Goal: Task Accomplishment & Management: Complete application form

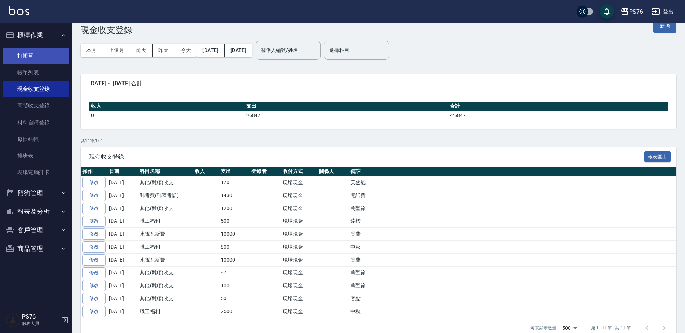
drag, startPoint x: 0, startPoint y: 0, endPoint x: 44, endPoint y: 57, distance: 71.9
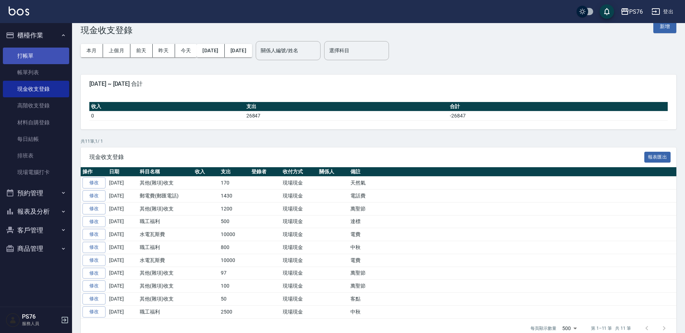
click at [44, 57] on link "打帳單" at bounding box center [36, 56] width 66 height 17
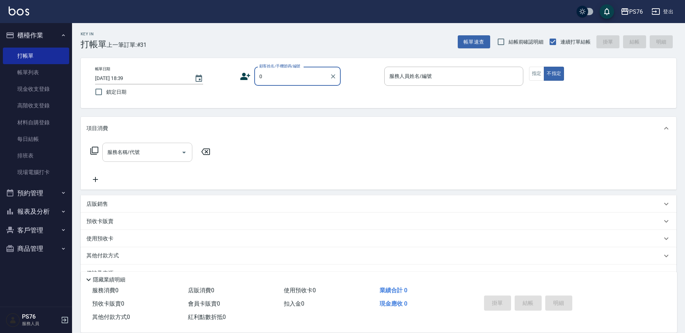
type input "無名字/0/null"
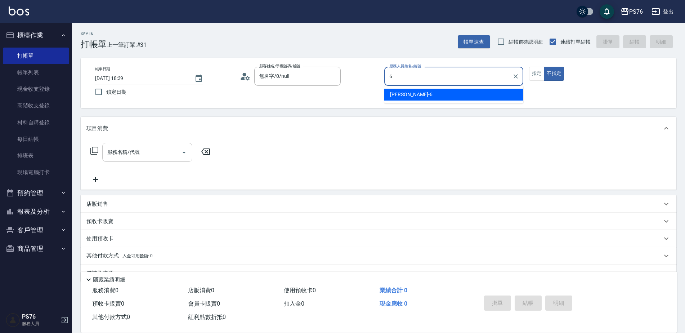
type input "[PERSON_NAME]-6"
type button "false"
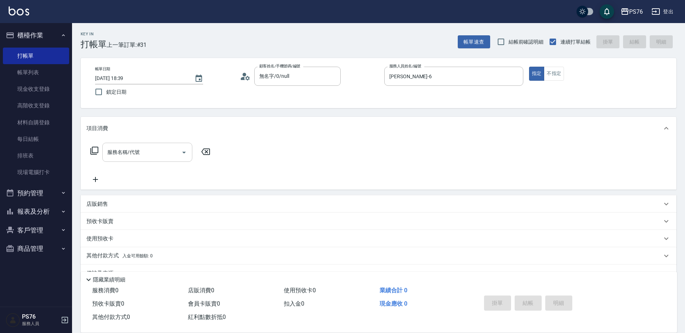
click at [127, 156] on input "服務名稱/代號" at bounding box center [141, 152] width 73 height 13
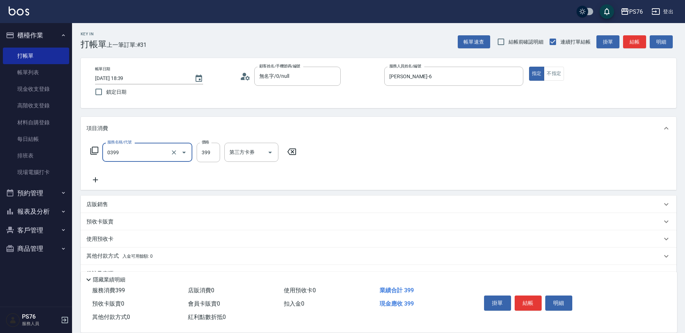
type input "海鹽399(0399)"
type input "[PERSON_NAME]-24"
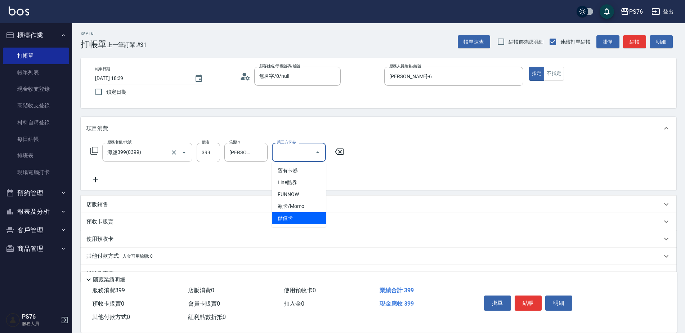
type input "儲值卡"
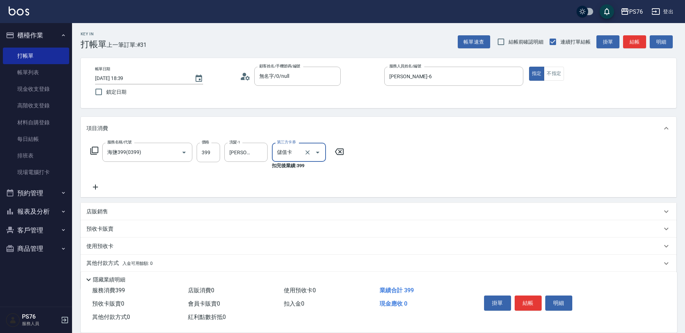
click at [124, 211] on div "店販銷售" at bounding box center [373, 212] width 575 height 8
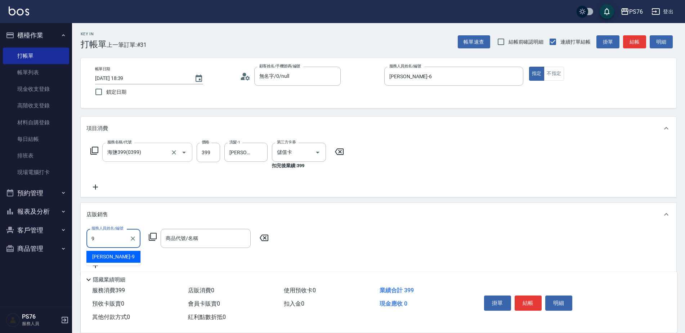
type input "[PERSON_NAME]-9"
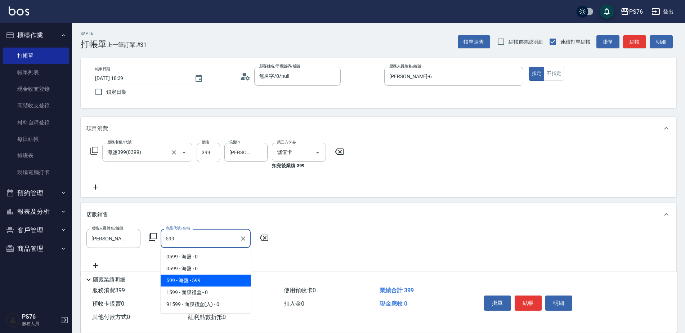
type input "海鹽"
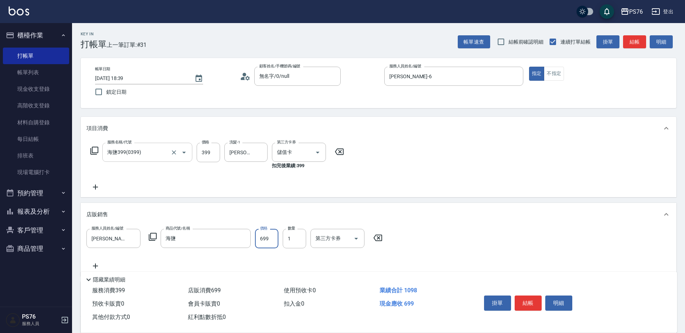
type input "699"
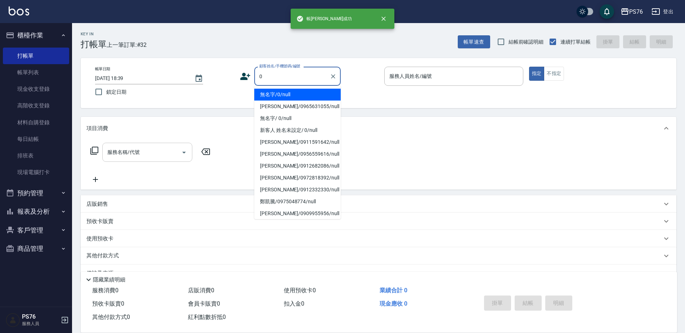
type input "無名字/0/null"
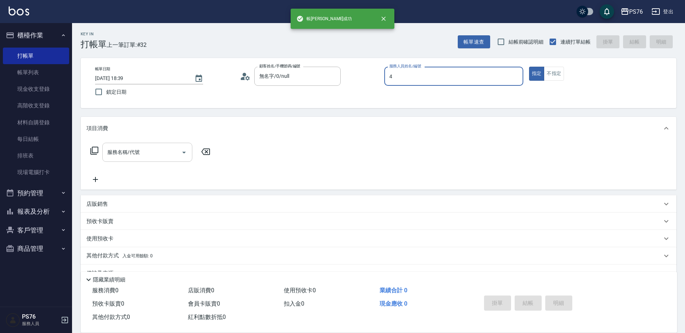
type input "[PERSON_NAME]-4"
type button "true"
click at [128, 154] on input "服務名稱/代號" at bounding box center [141, 152] width 73 height 13
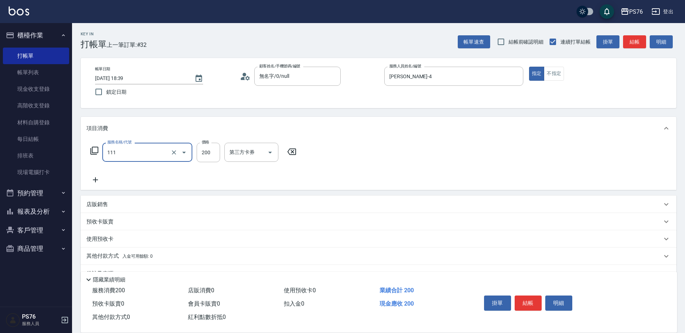
type input "200(111)"
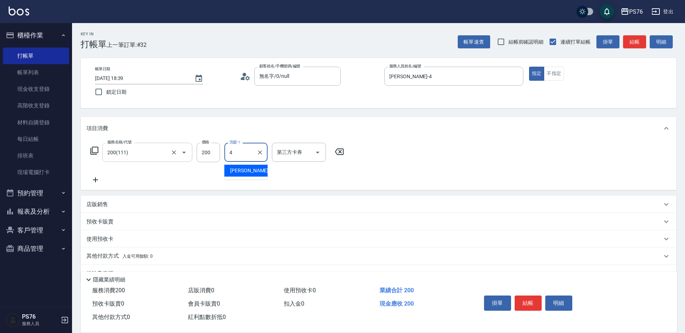
type input "[PERSON_NAME]-4"
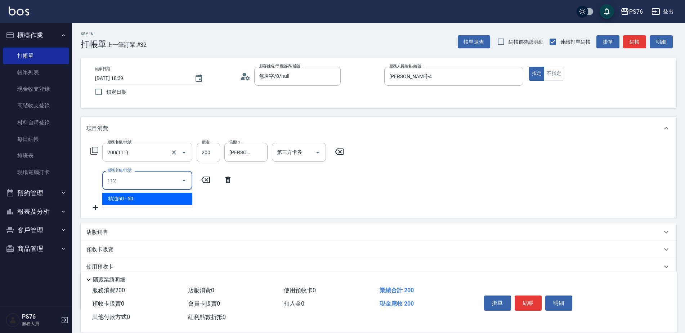
type input "精油50(112)"
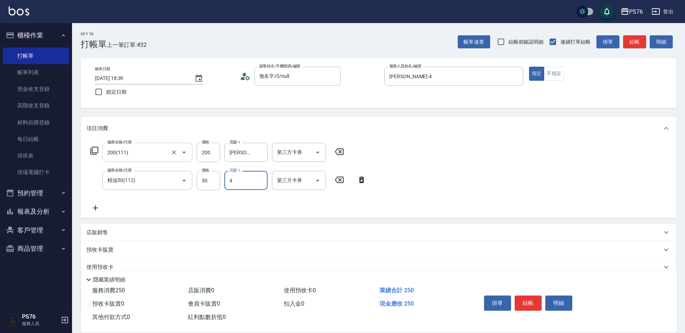
type input "[PERSON_NAME]-4"
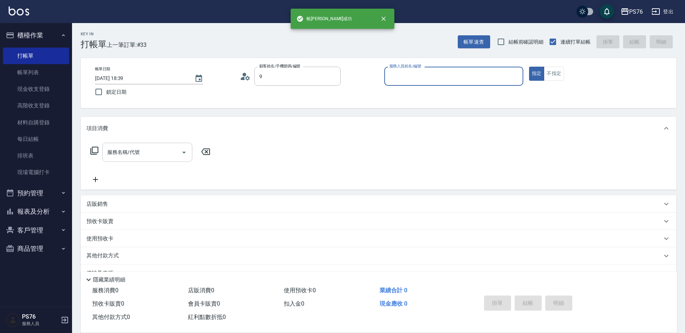
type input "[PERSON_NAME]/0965631055/null"
click at [332, 76] on icon "Clear" at bounding box center [333, 76] width 4 height 4
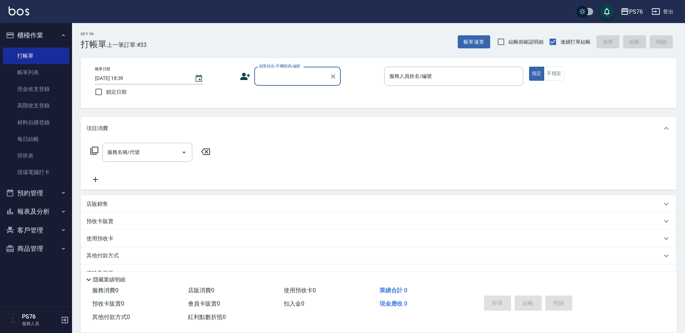
click at [296, 82] on input "顧客姓名/手機號碼/編號" at bounding box center [291, 76] width 69 height 13
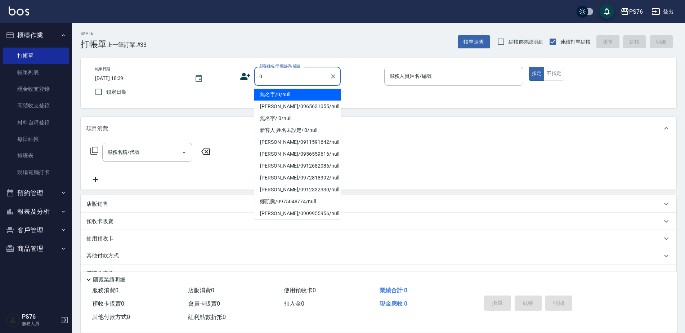
type input "無名字/0/null"
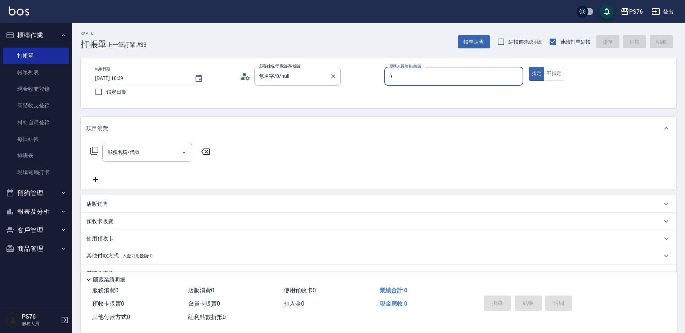
type input "[PERSON_NAME]-9"
click at [102, 157] on div "服務名稱/代號" at bounding box center [147, 152] width 90 height 19
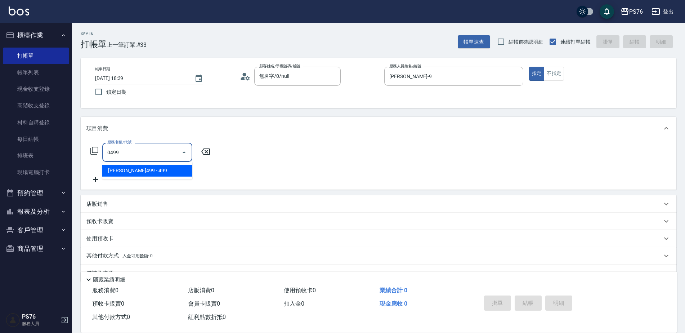
type input "[PERSON_NAME]499(0499)"
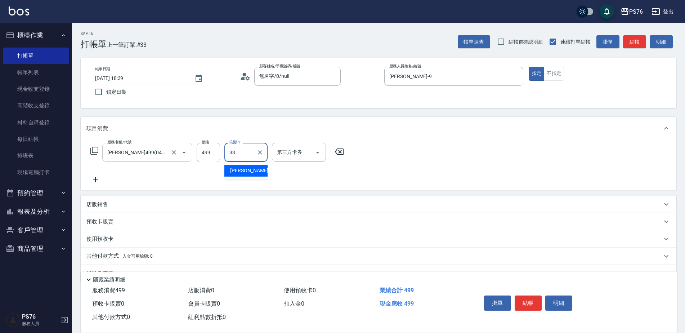
type input "[PERSON_NAME]33"
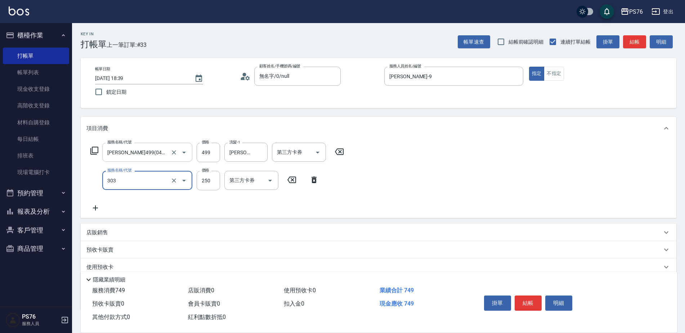
type input "剪髮(303)"
click at [107, 226] on div "店販銷售" at bounding box center [378, 232] width 595 height 17
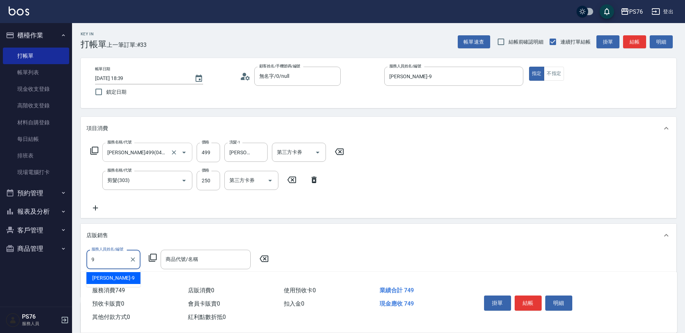
type input "[PERSON_NAME]-9"
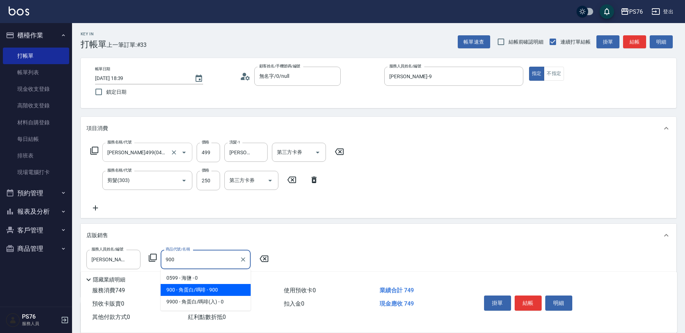
type input "角蛋白/嗎啡"
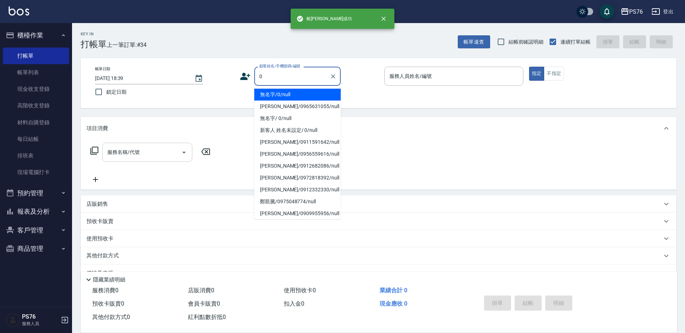
type input "無名字/0/null"
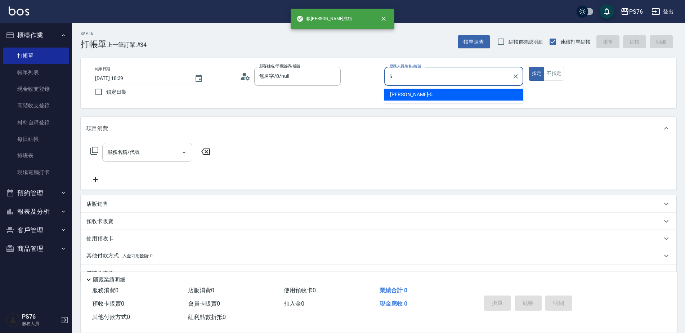
type input "[PERSON_NAME]-5"
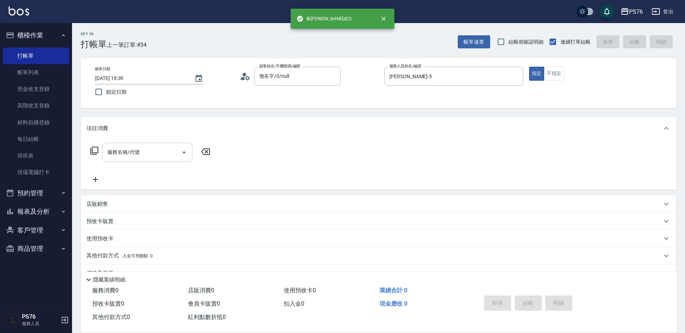
click at [140, 154] on input "服務名稱/代號" at bounding box center [141, 152] width 73 height 13
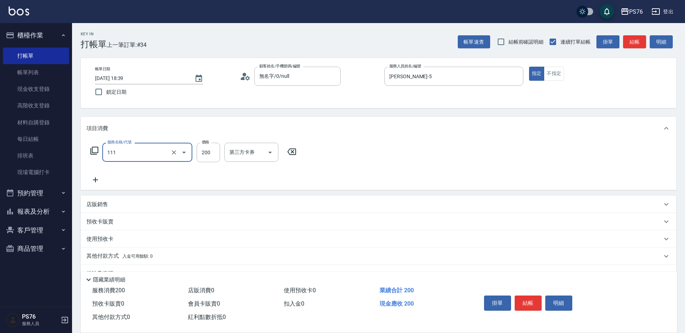
type input "200(111)"
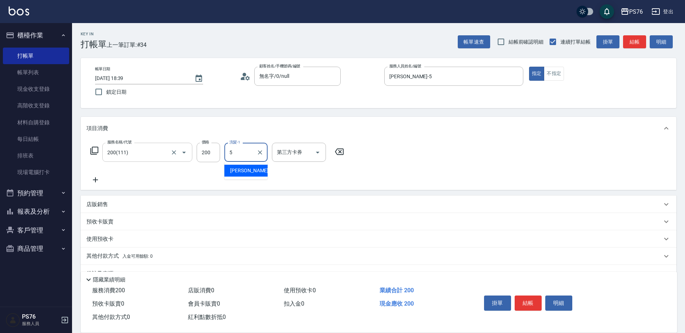
type input "[PERSON_NAME]-5"
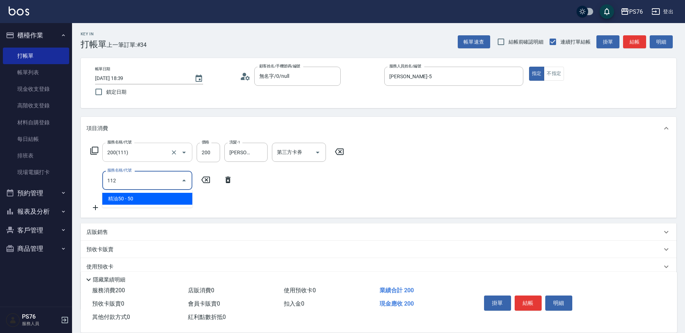
type input "精油50(112)"
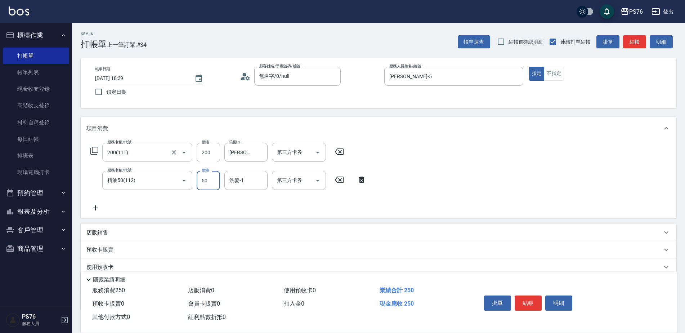
type input "5"
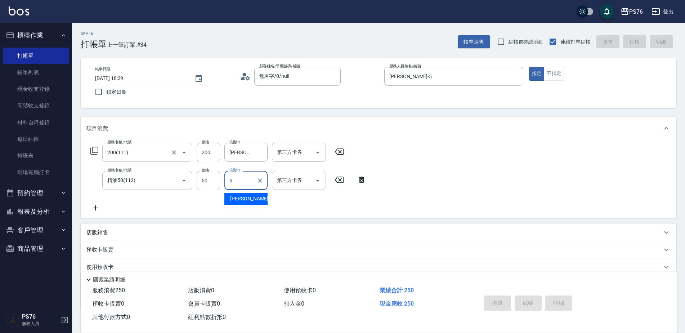
type input "[DATE] 18:40"
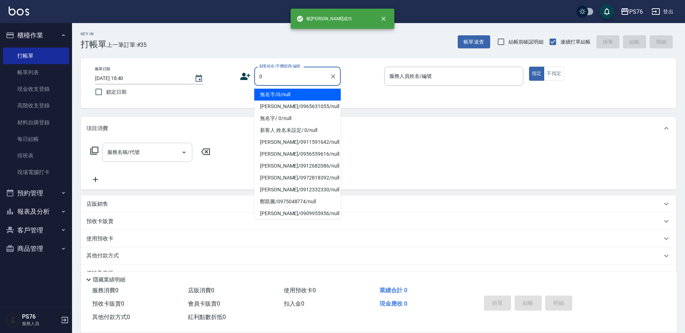
type input "無名字/0/null"
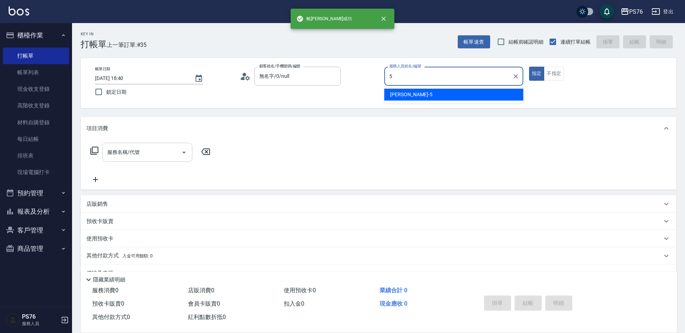
type input "[PERSON_NAME]-5"
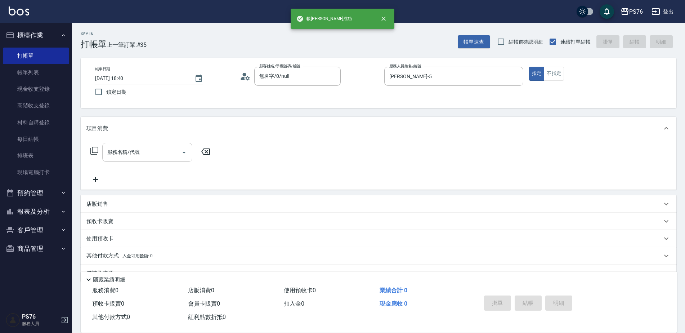
click at [140, 154] on input "服務名稱/代號" at bounding box center [141, 152] width 73 height 13
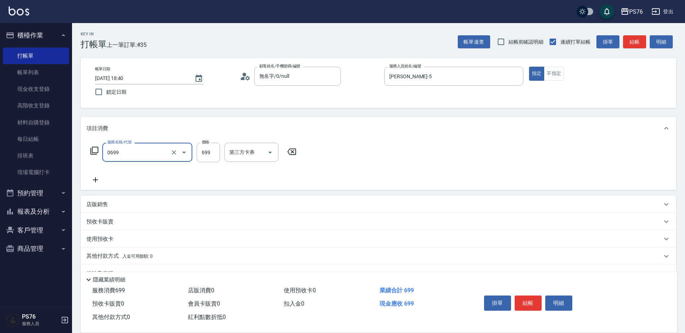
type input "精油SPA(0699)"
type input "[PERSON_NAME]-24"
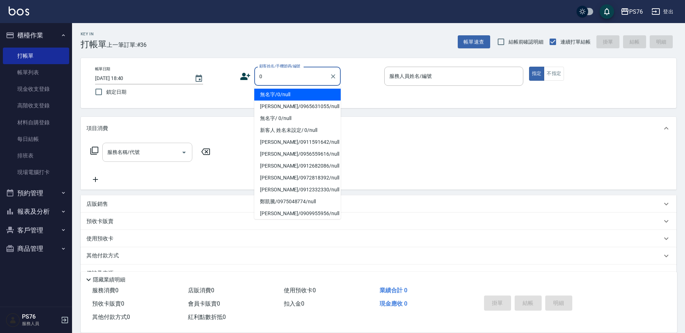
type input "無名字/0/null"
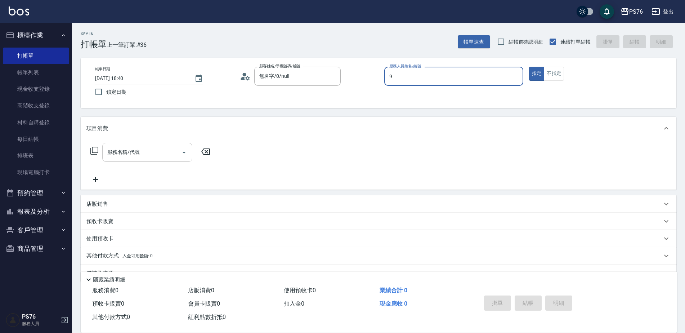
type input "[PERSON_NAME]-9"
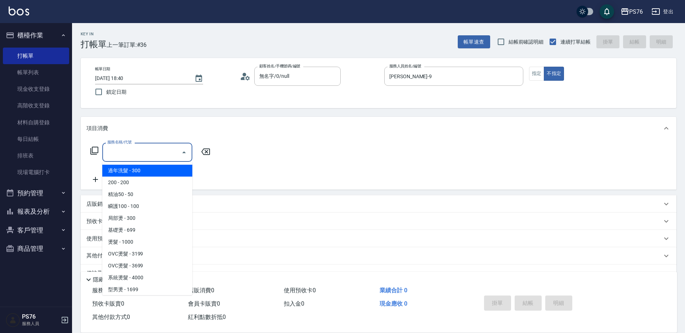
click at [140, 154] on input "服務名稱/代號" at bounding box center [141, 152] width 73 height 13
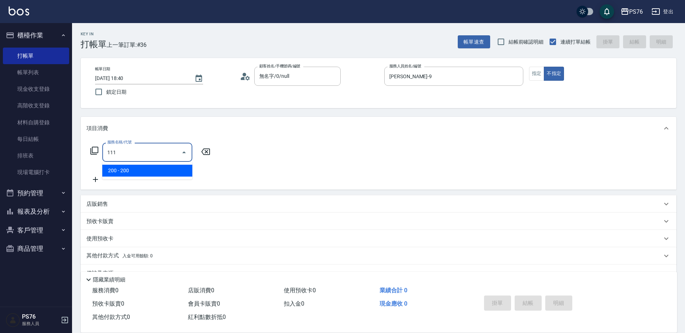
type input "200(111)"
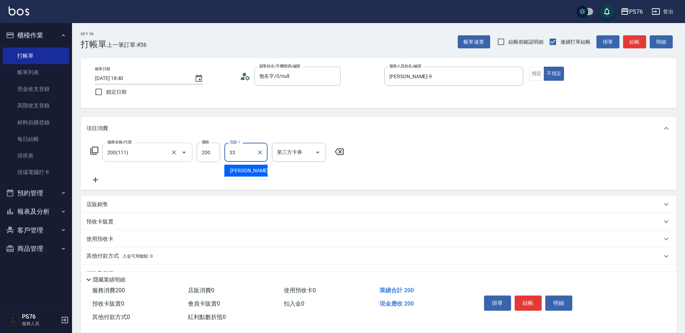
type input "[PERSON_NAME]33"
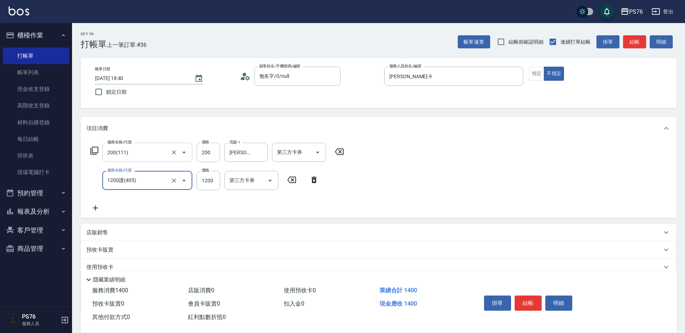
type input "1200護(405)"
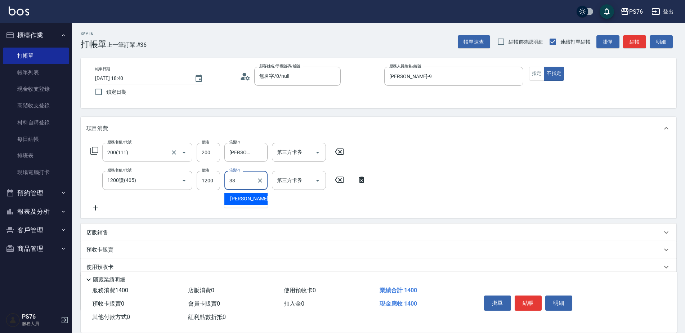
type input "3"
click at [161, 180] on input "1200護(405)" at bounding box center [136, 180] width 63 height 13
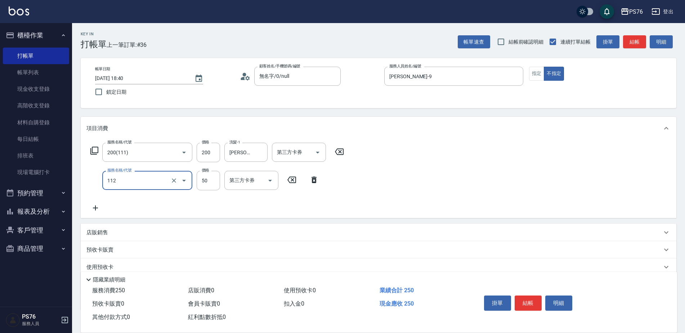
type input "精油50(112)"
type input "[PERSON_NAME]33"
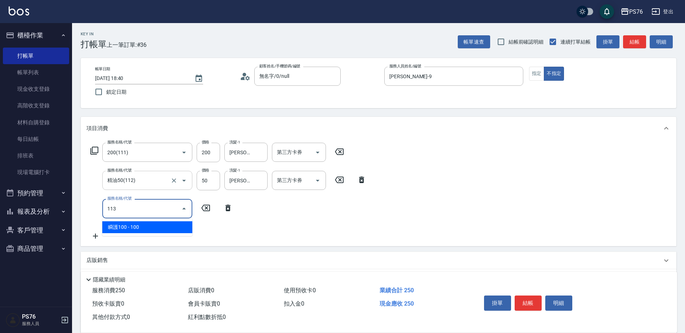
type input "瞬護100(113)"
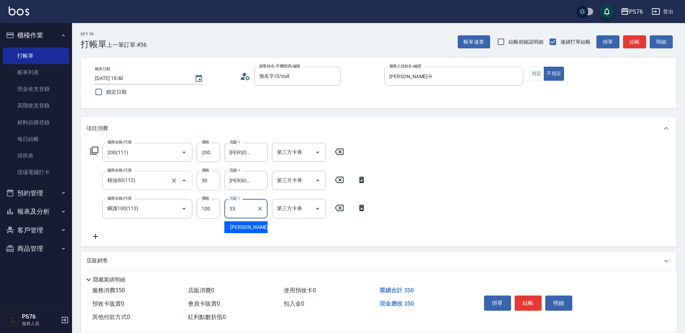
type input "[PERSON_NAME]33"
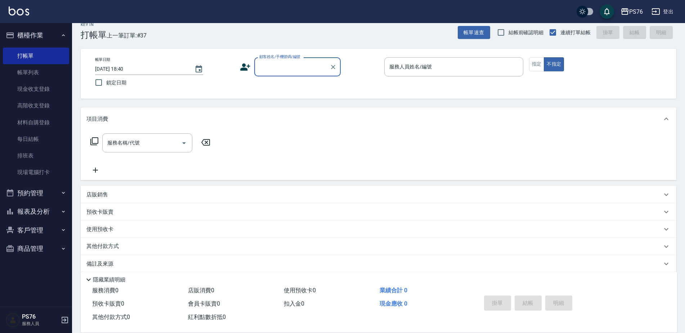
scroll to position [18, 0]
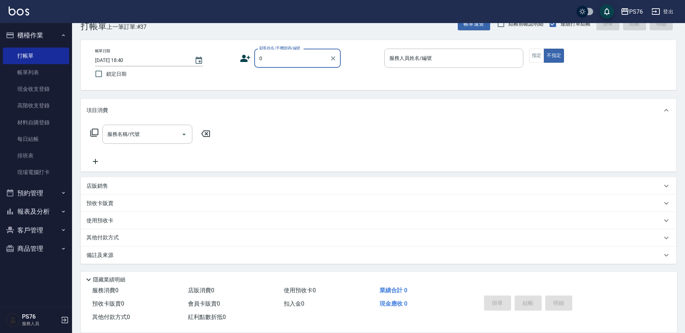
type input "無名字/0/null"
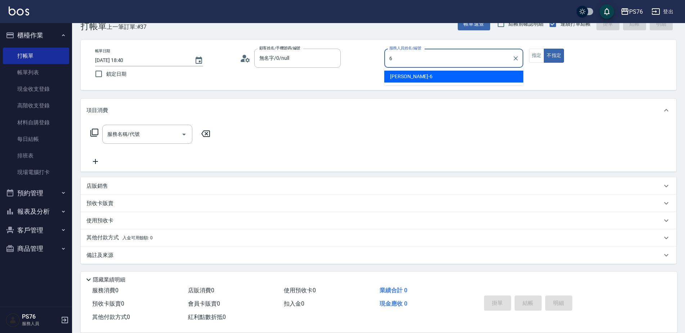
type input "[PERSON_NAME]-6"
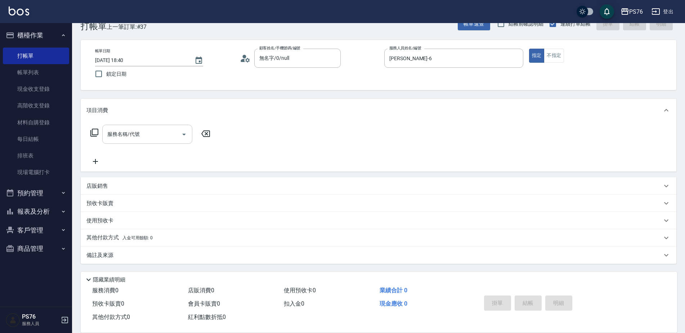
click at [134, 134] on input "服務名稱/代號" at bounding box center [141, 134] width 73 height 13
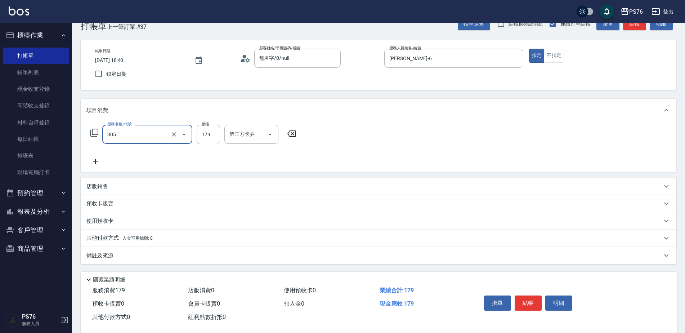
type input "剪髮(305)"
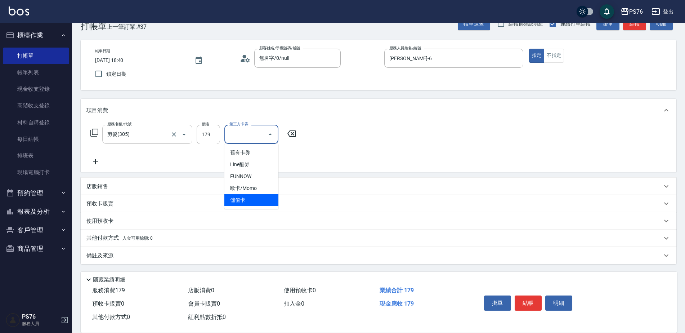
type input "儲值卡"
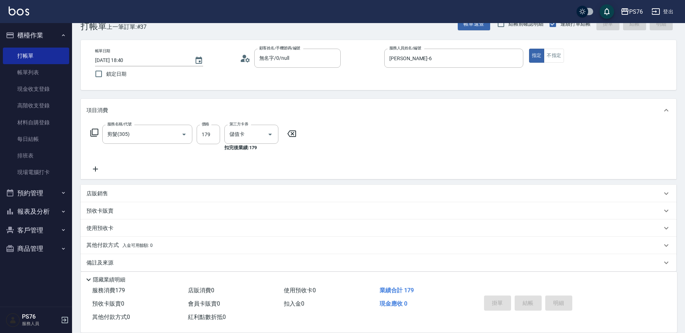
type input "[DATE] 19:02"
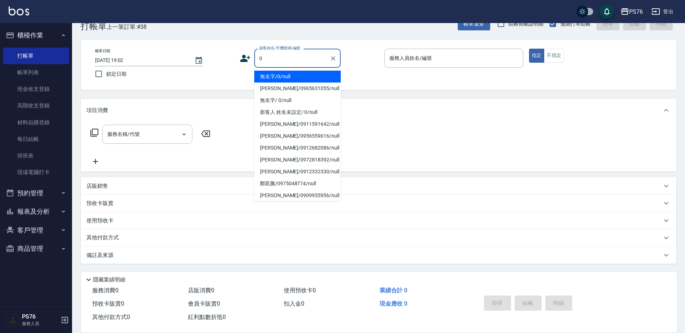
type input "無名字/0/null"
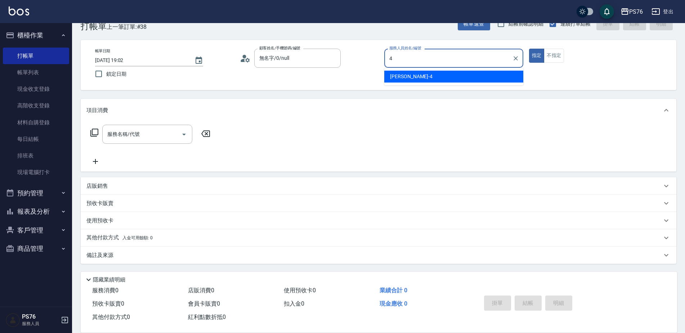
type input "[PERSON_NAME]-4"
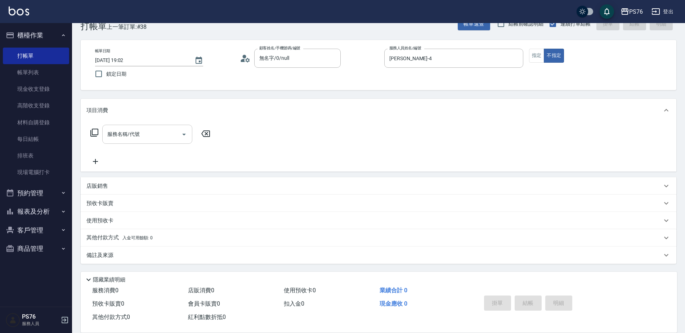
click at [154, 134] on input "服務名稱/代號" at bounding box center [141, 134] width 73 height 13
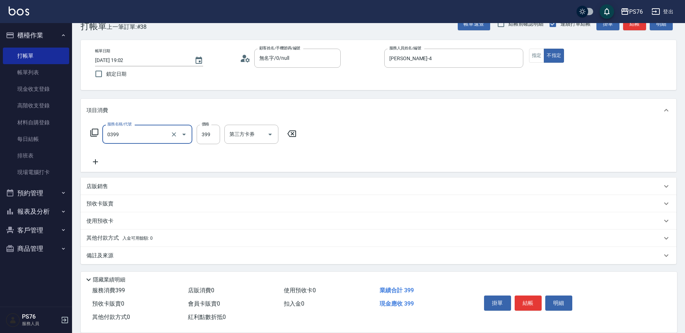
type input "海鹽399(0399)"
type input "[PERSON_NAME]-24"
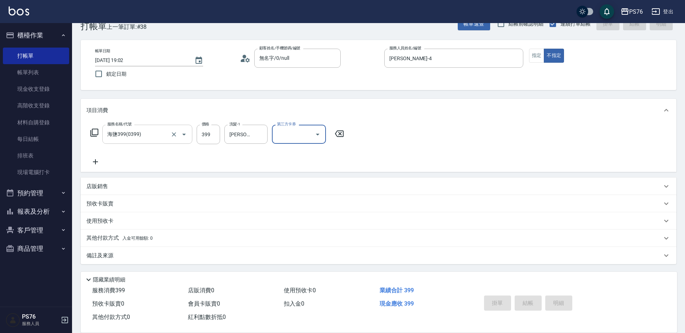
type input "[DATE] 19:03"
